Goal: Task Accomplishment & Management: Use online tool/utility

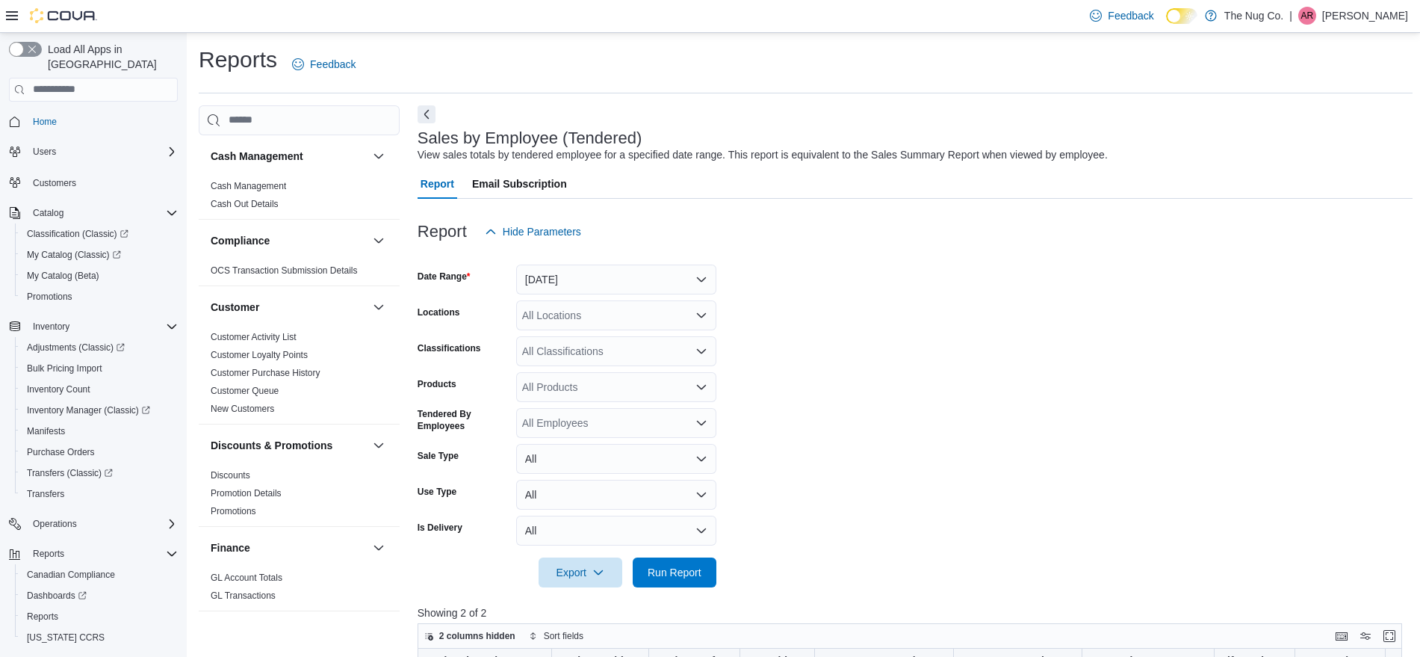
scroll to position [280, 0]
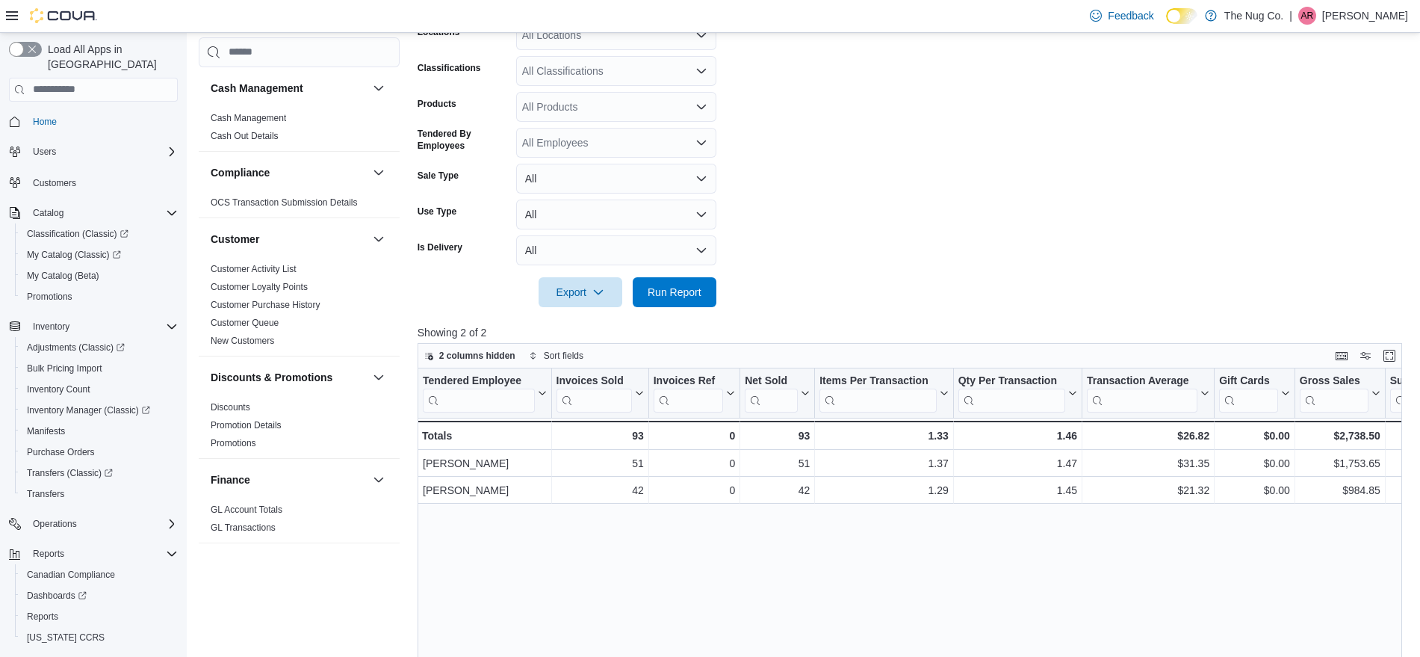
click at [701, 308] on div at bounding box center [915, 316] width 995 height 18
click at [700, 298] on span "Run Report" at bounding box center [675, 291] width 54 height 15
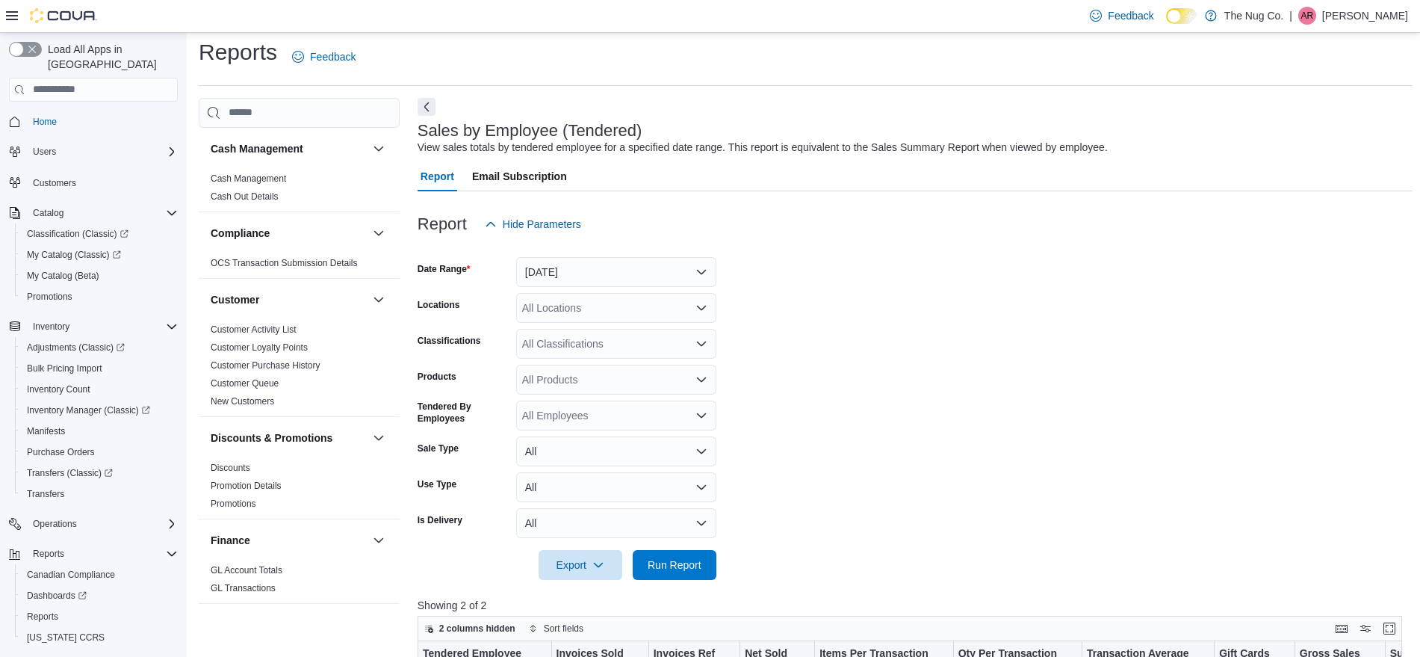
scroll to position [0, 0]
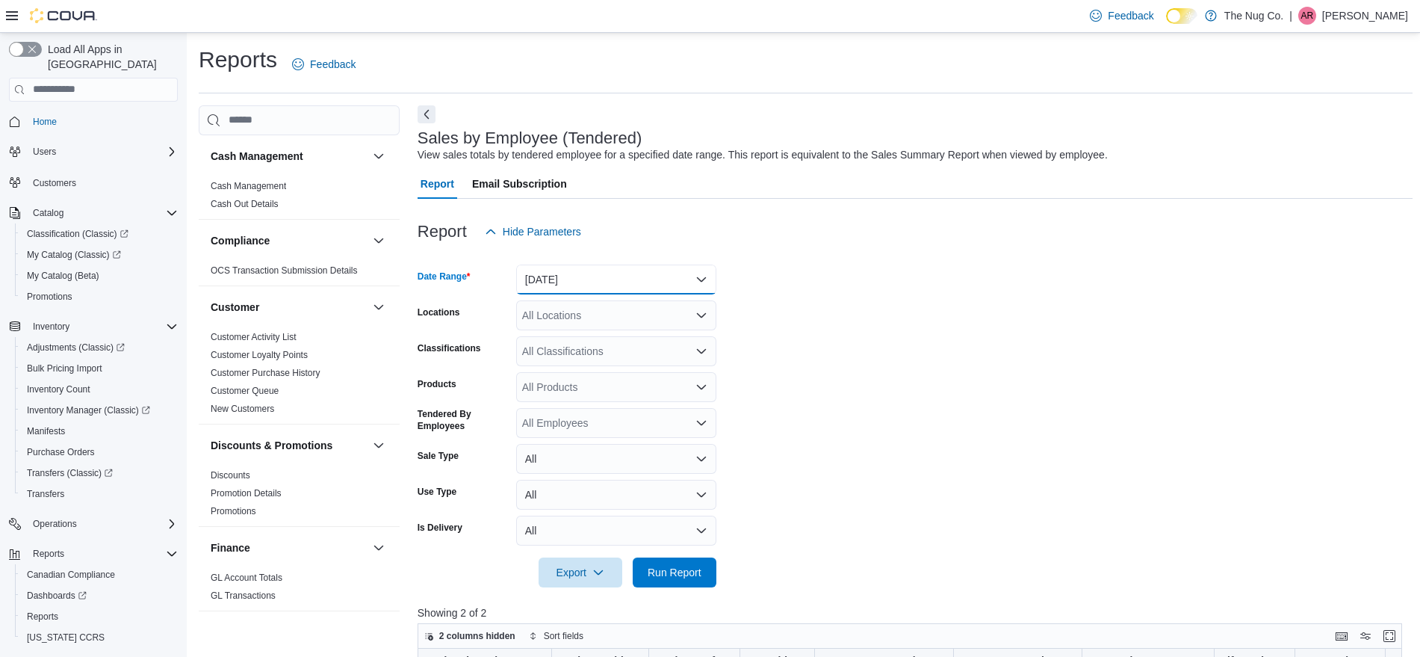
click at [632, 267] on button "[DATE]" at bounding box center [616, 279] width 200 height 30
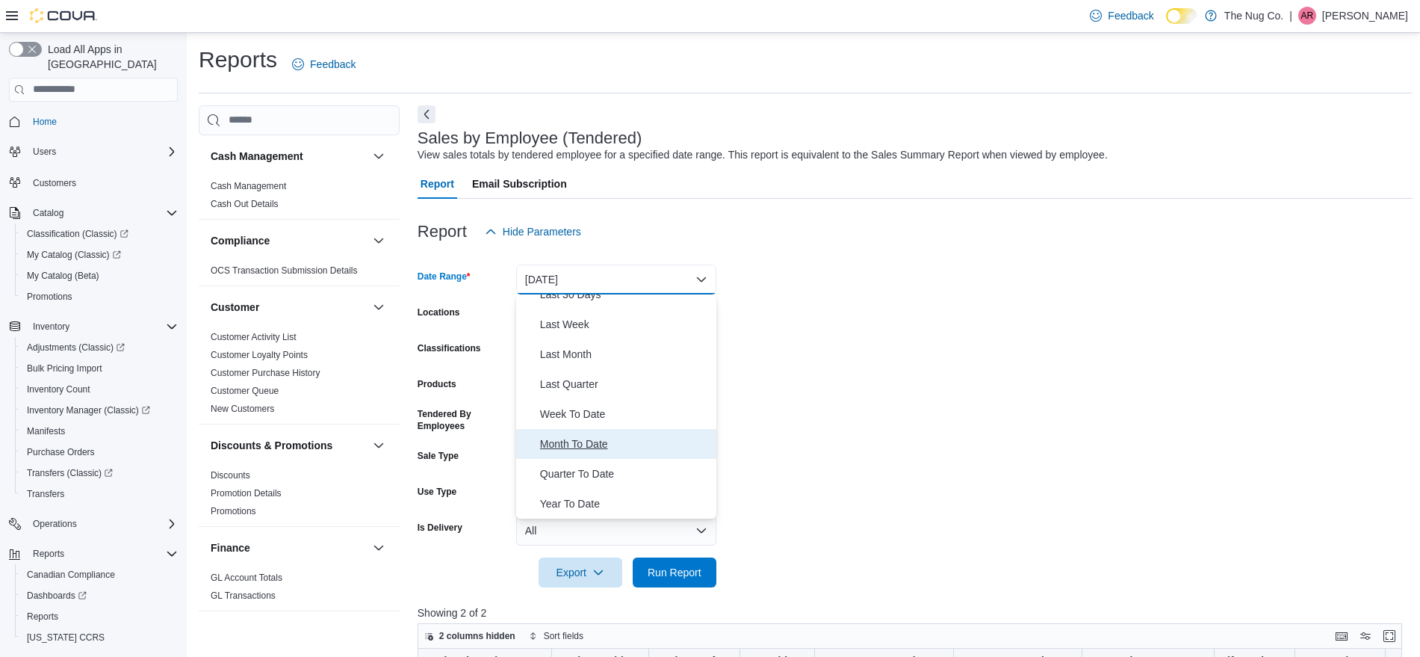
click at [595, 439] on span "Month To Date" at bounding box center [625, 444] width 170 height 18
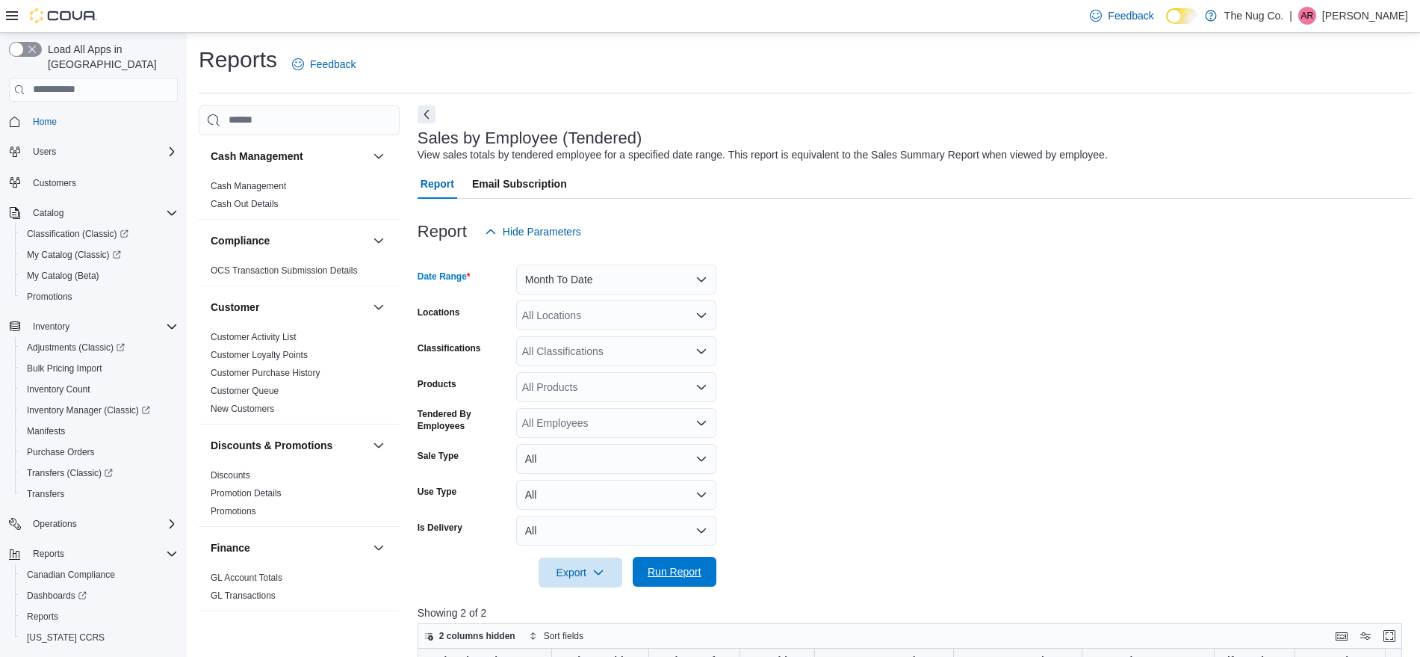
click at [662, 579] on span "Run Report" at bounding box center [675, 572] width 66 height 30
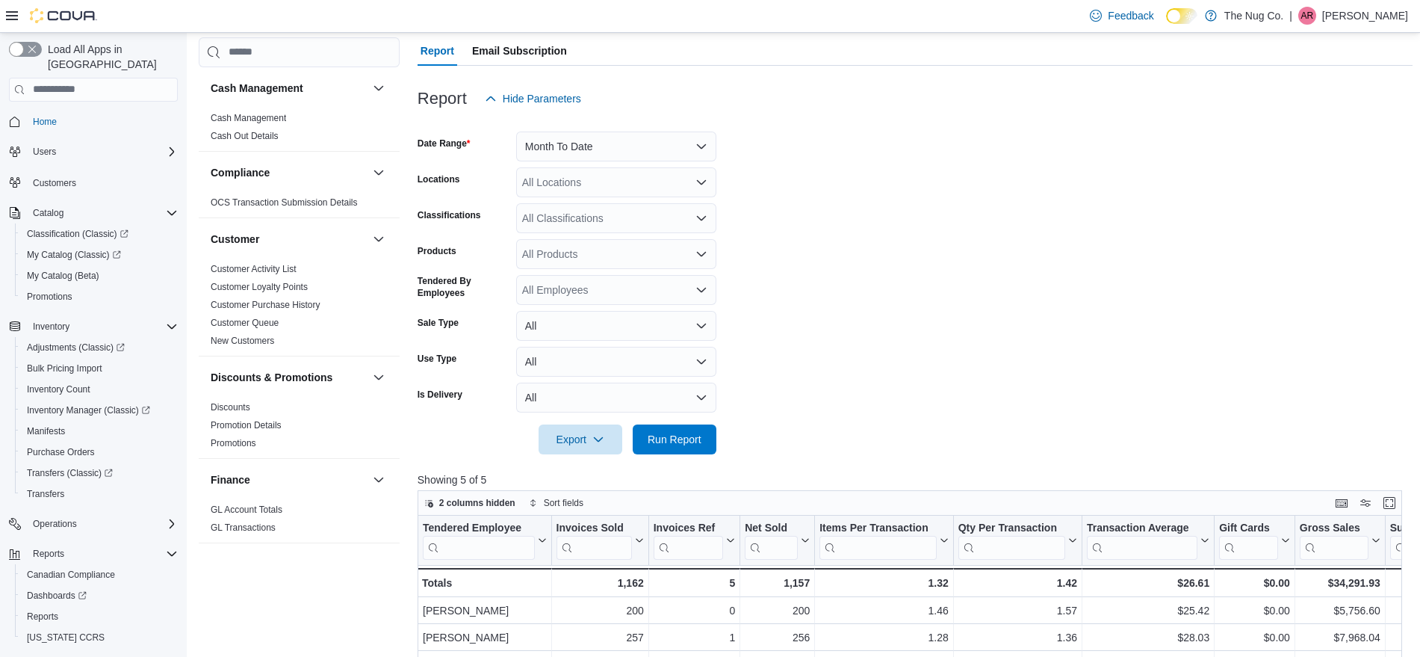
scroll to position [93, 0]
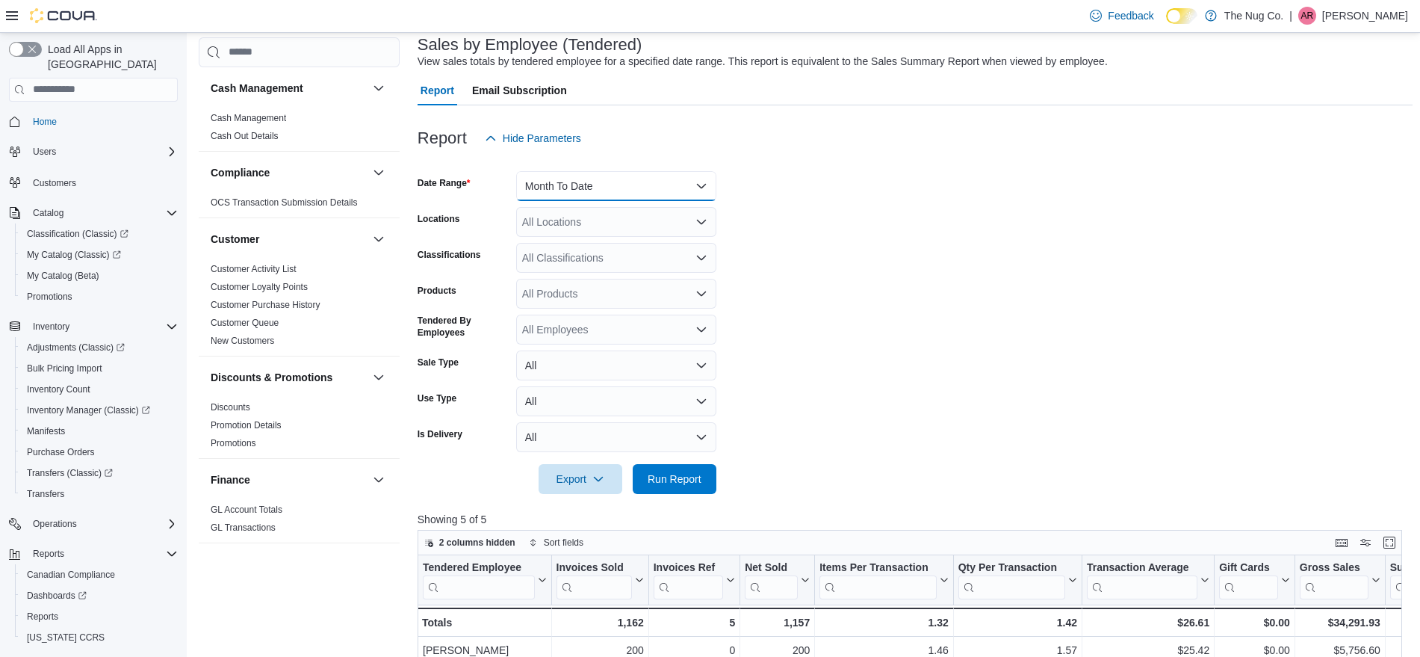
click at [617, 179] on button "Month To Date" at bounding box center [616, 186] width 200 height 30
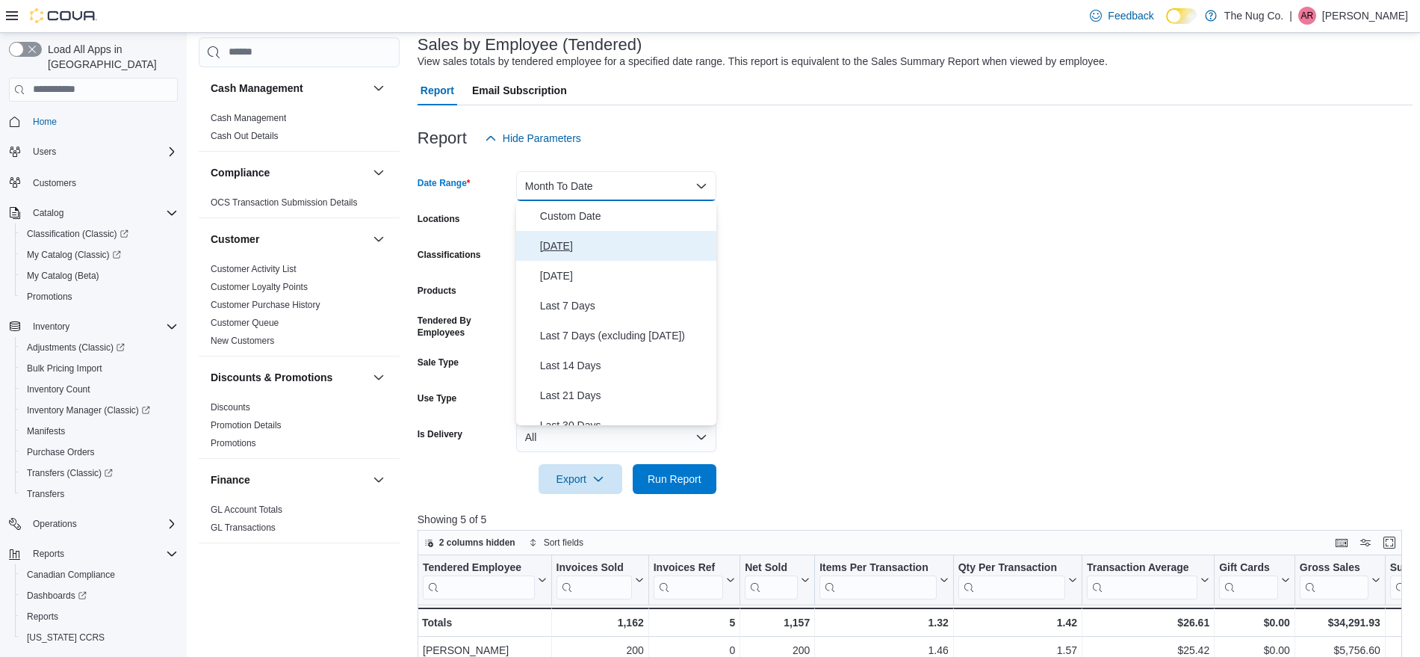
click at [558, 240] on span "[DATE]" at bounding box center [625, 246] width 170 height 18
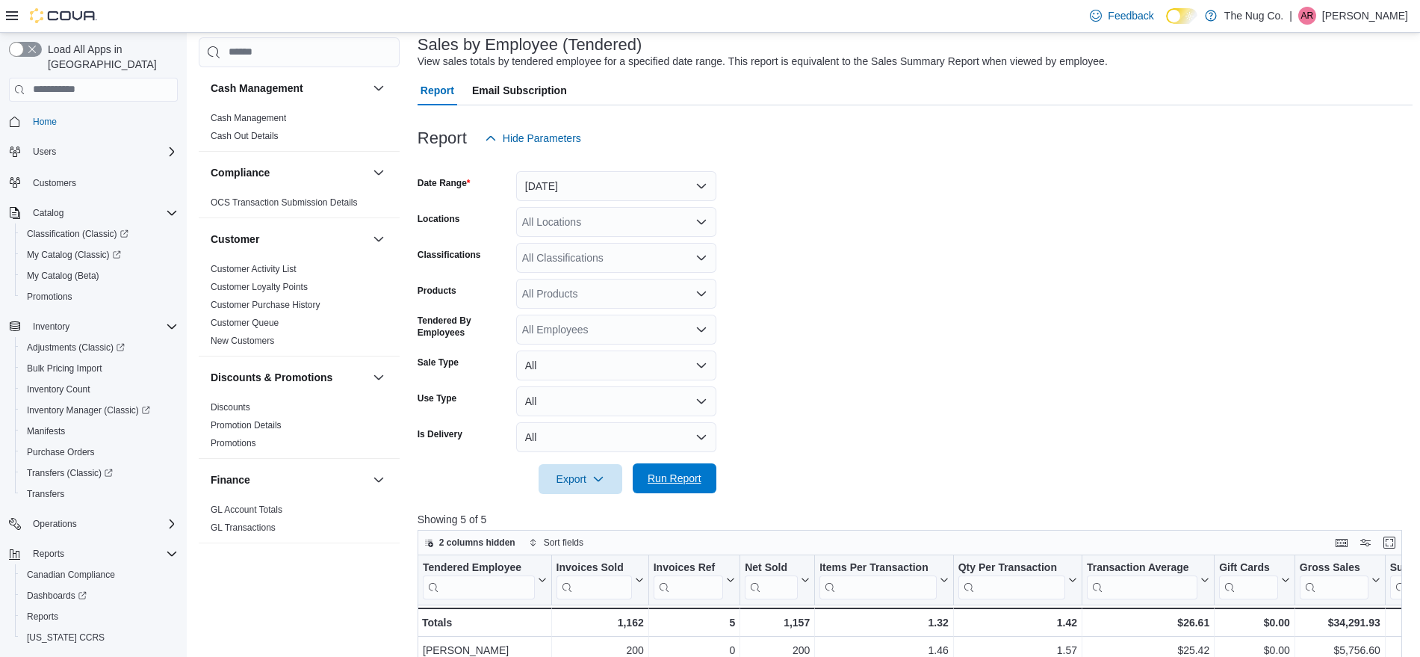
click at [701, 483] on span "Run Report" at bounding box center [675, 478] width 54 height 15
drag, startPoint x: 702, startPoint y: 475, endPoint x: 926, endPoint y: 249, distance: 318.6
click at [702, 475] on span "Run Report" at bounding box center [675, 479] width 66 height 30
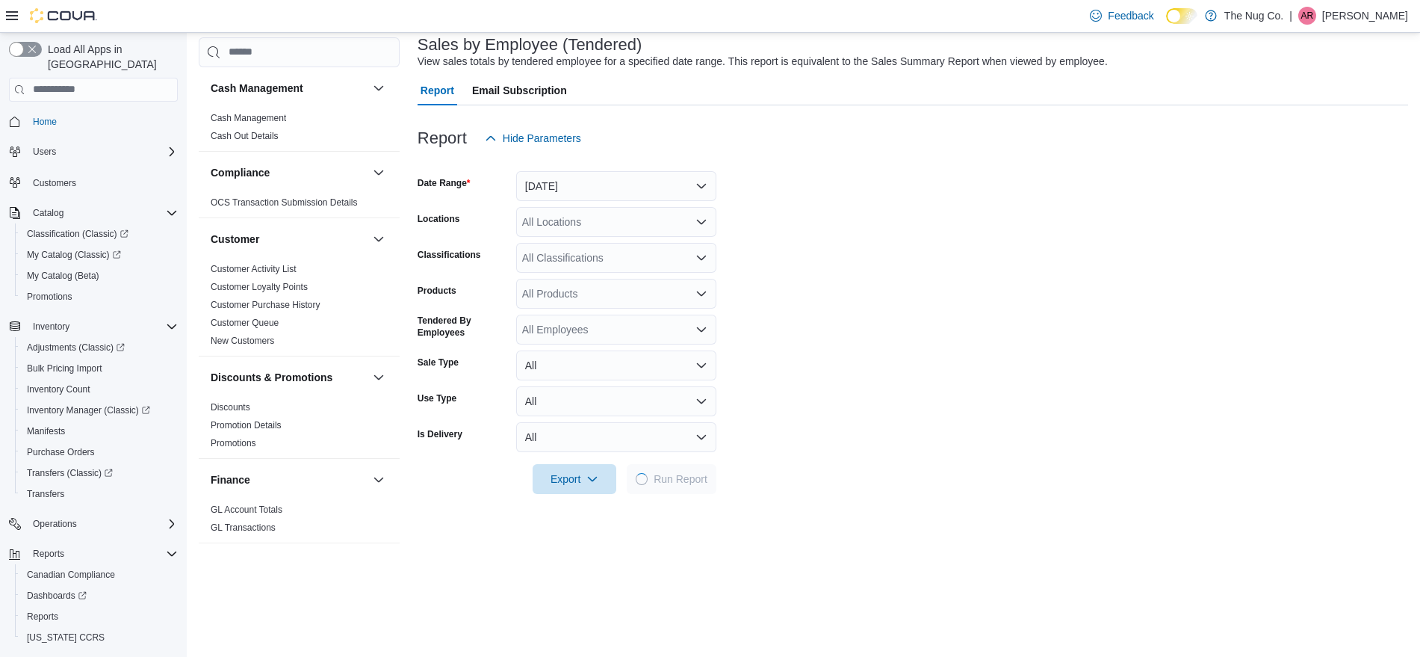
scroll to position [166, 0]
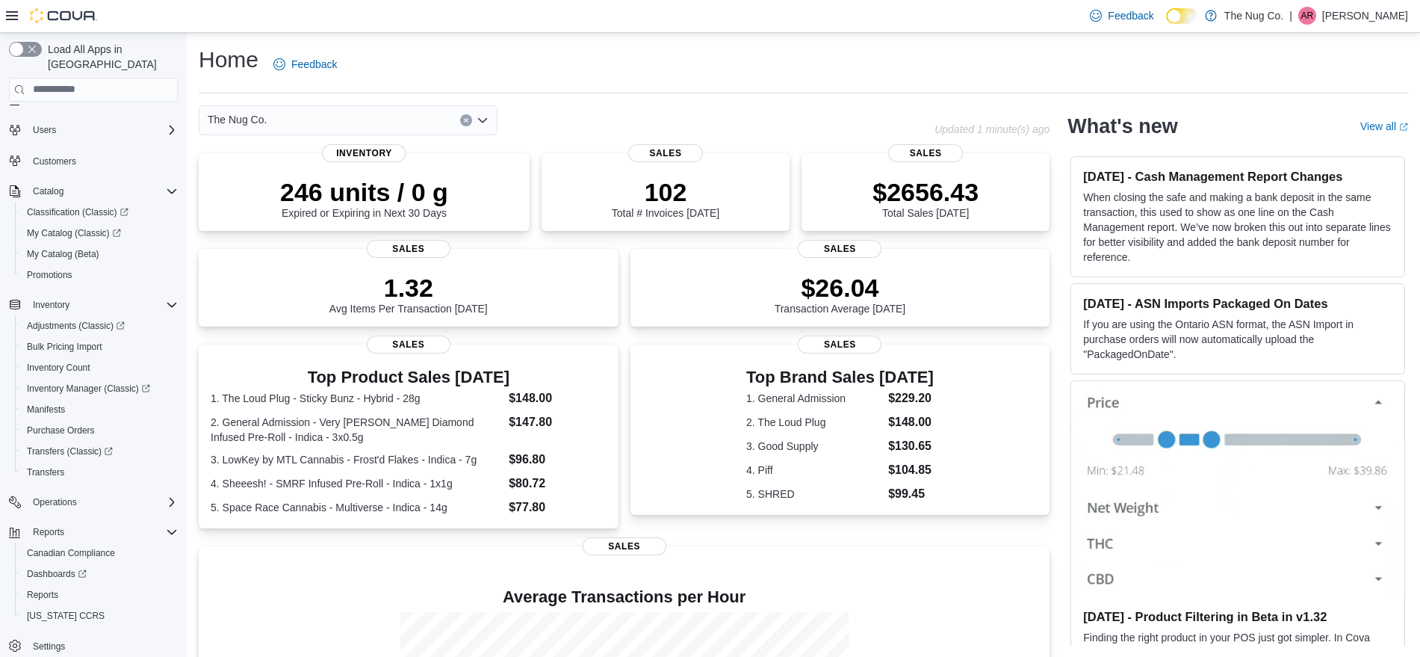
scroll to position [28, 0]
click at [55, 582] on span "Reports" at bounding box center [42, 588] width 31 height 12
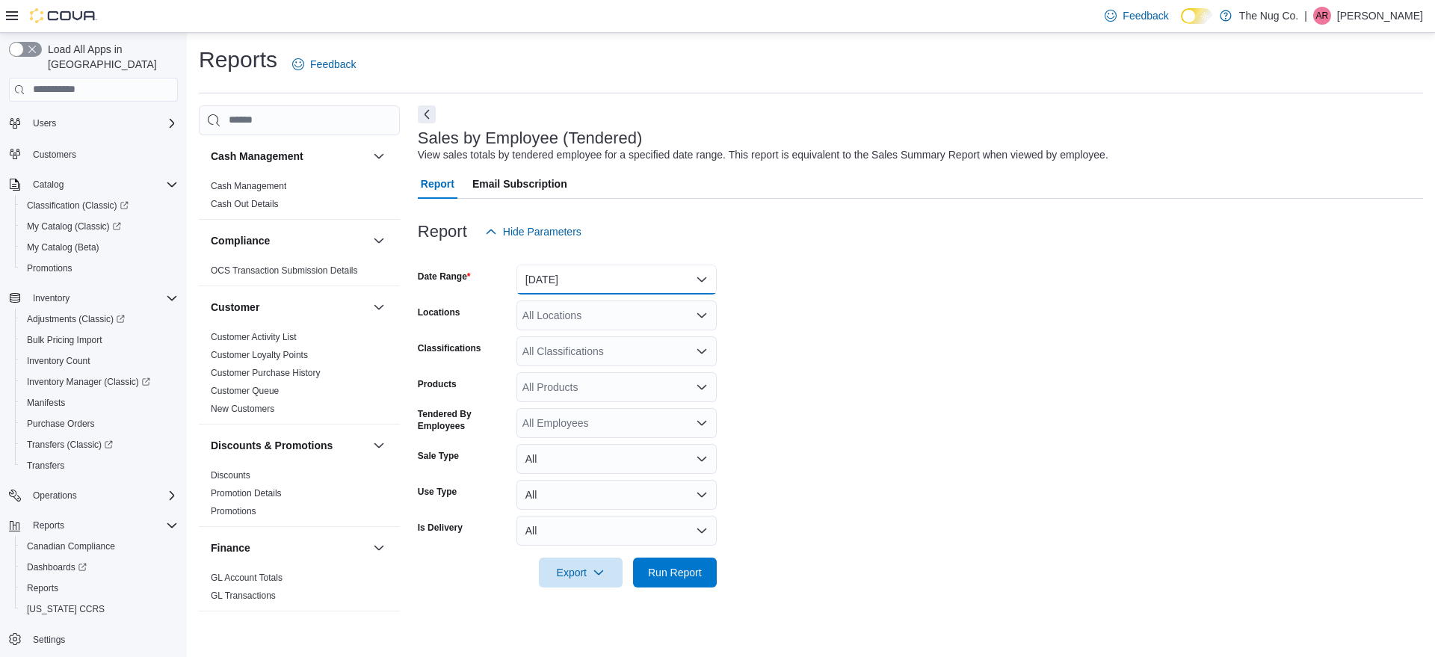
click at [563, 271] on button "[DATE]" at bounding box center [616, 279] width 200 height 30
click at [574, 340] on span "[DATE]" at bounding box center [625, 339] width 170 height 18
click at [694, 576] on span "Run Report" at bounding box center [675, 572] width 54 height 15
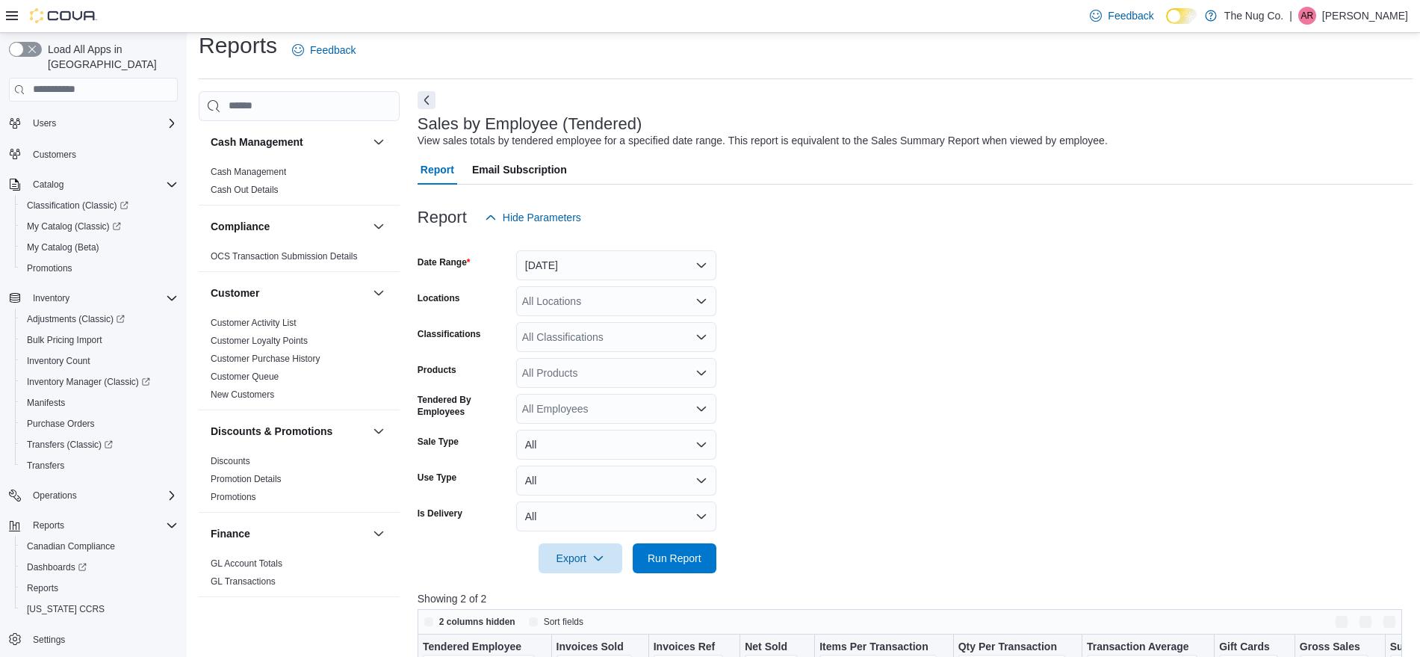
scroll to position [374, 0]
